Goal: Find specific page/section: Find specific page/section

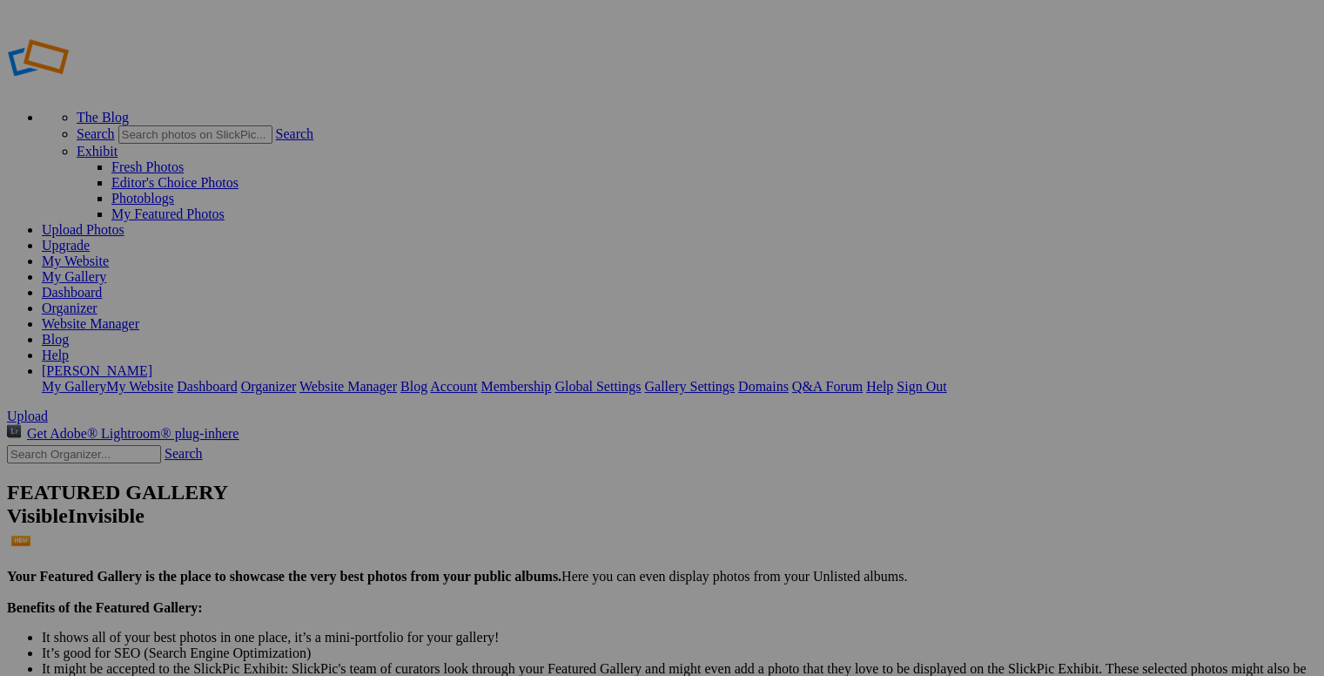
click at [239, 175] on link "Editor's Choice Photos" at bounding box center [174, 182] width 127 height 15
